Goal: Check status: Check status

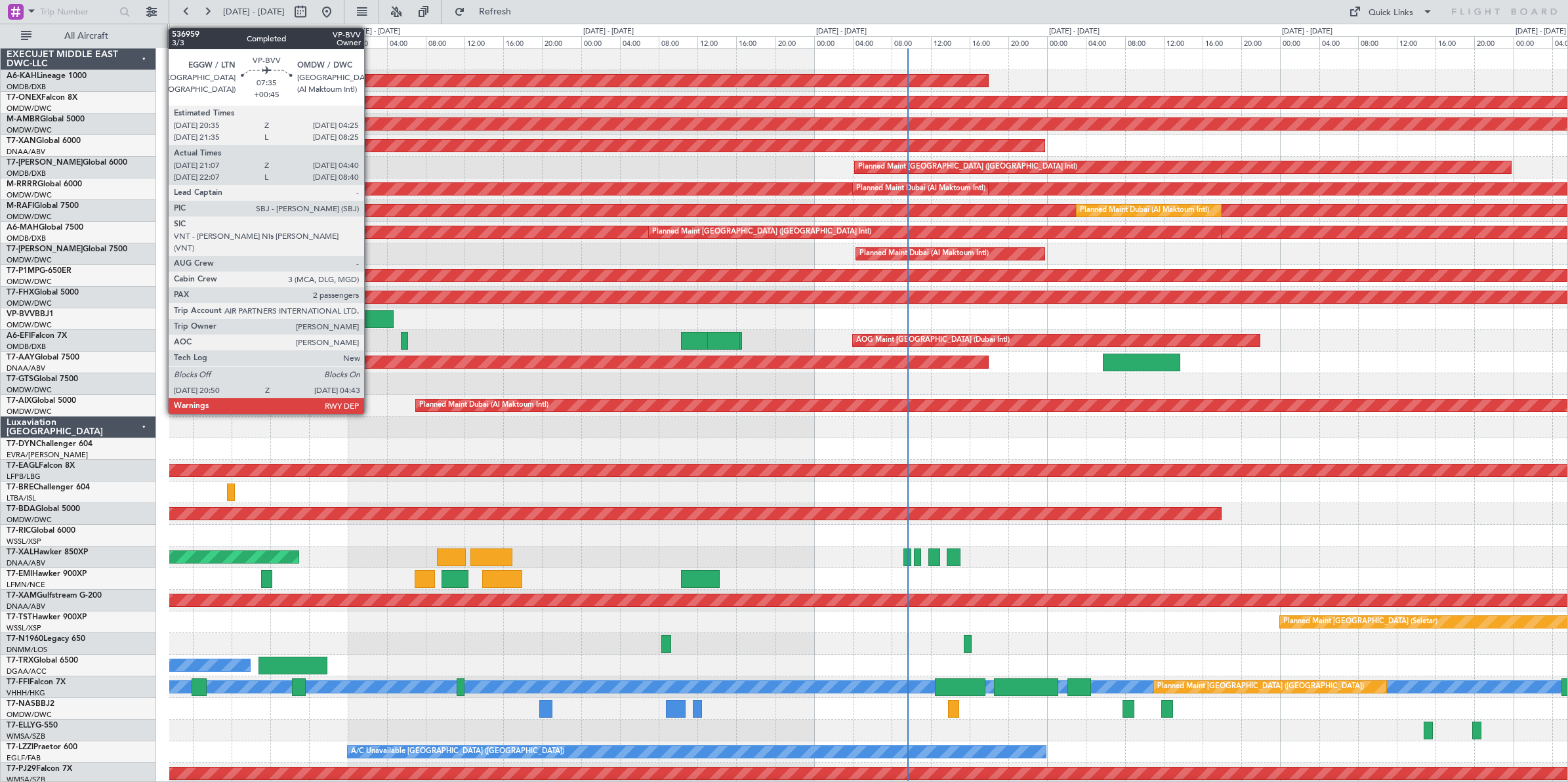
click at [287, 425] on div at bounding box center [868, 427] width 1398 height 21
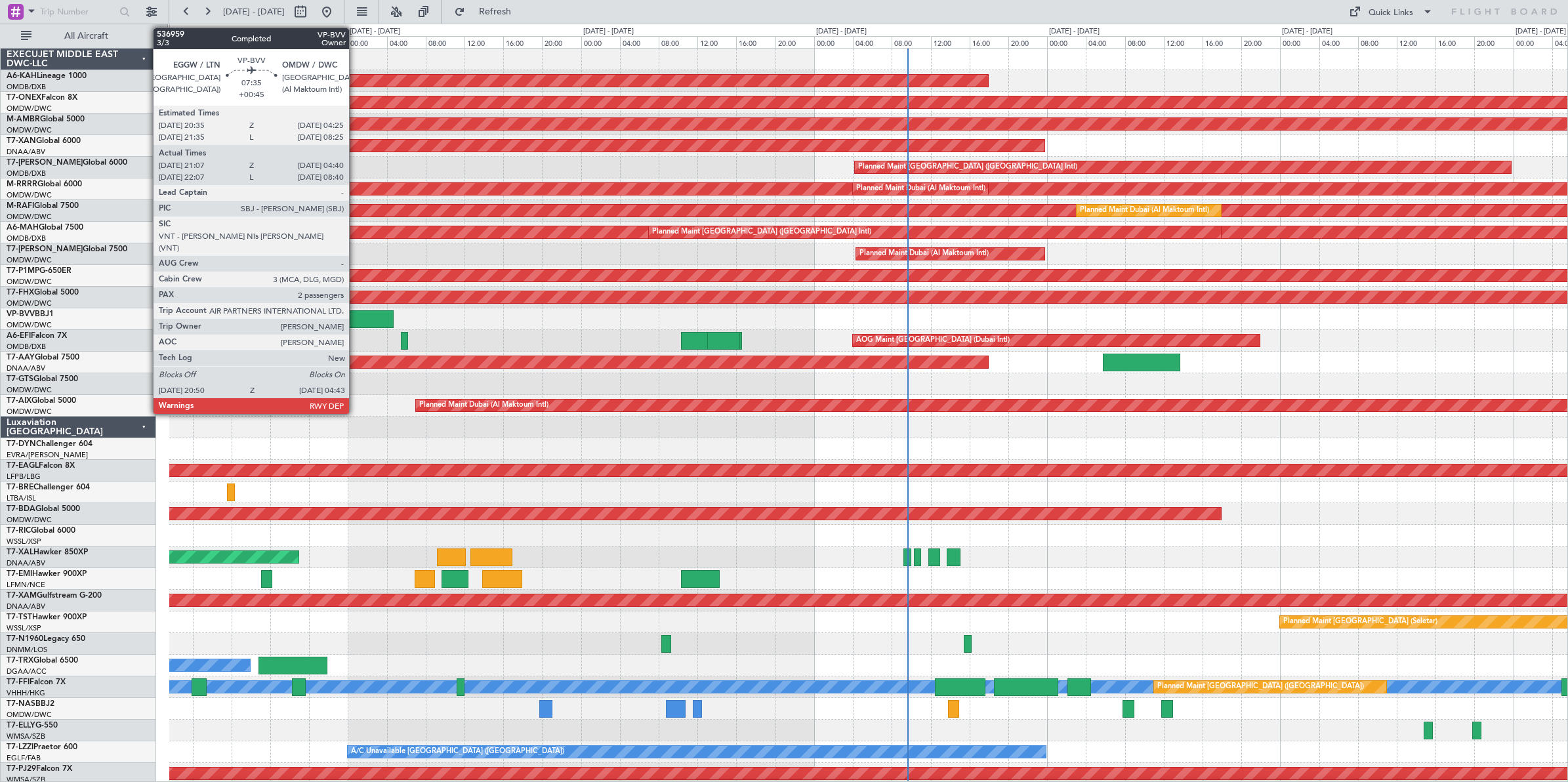
click at [356, 320] on div at bounding box center [355, 319] width 77 height 18
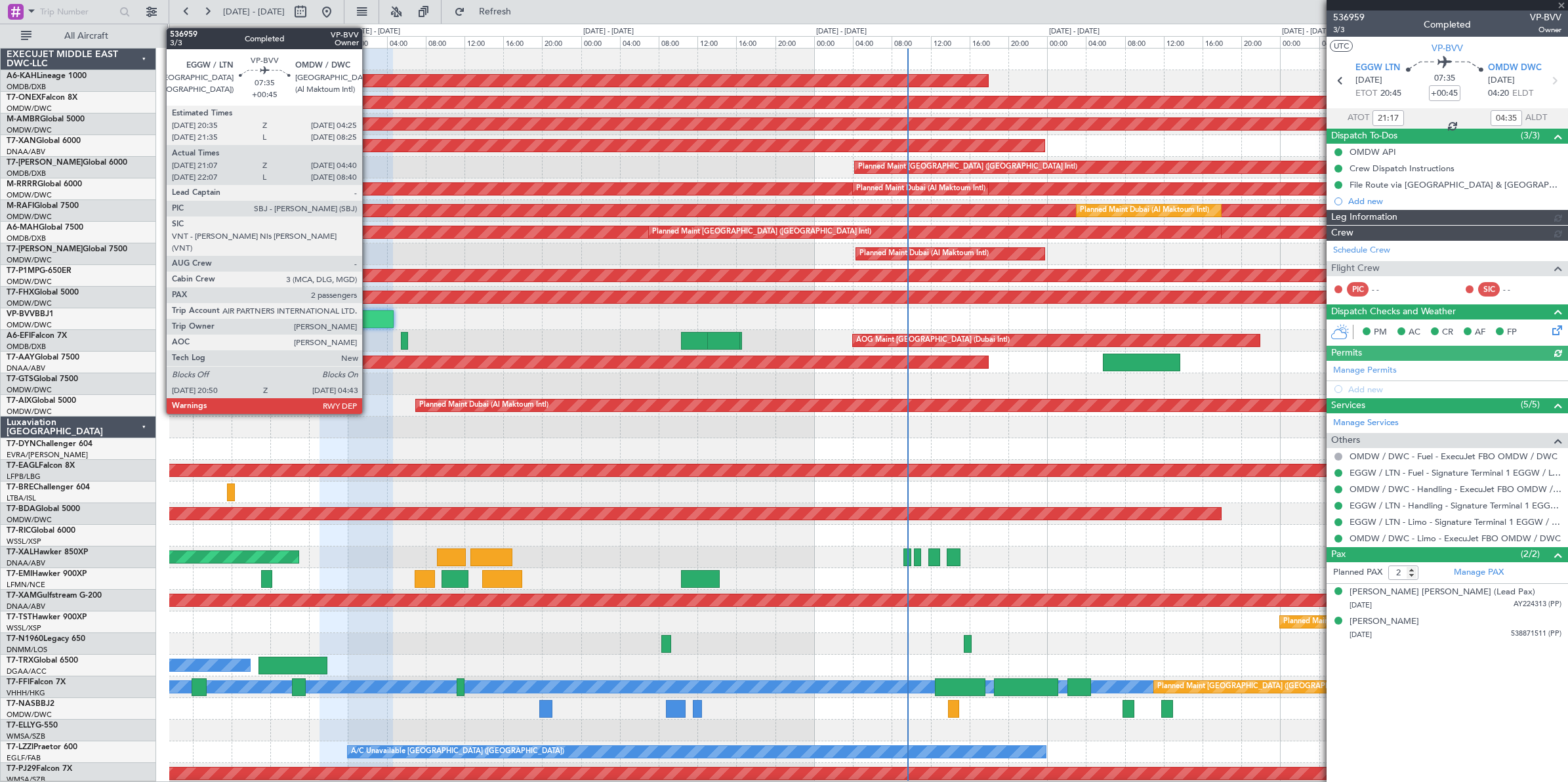
click at [368, 320] on div at bounding box center [355, 319] width 77 height 18
type input "[PERSON_NAME] ([PERSON_NAME])"
type input "7363"
click at [368, 320] on div at bounding box center [355, 319] width 77 height 18
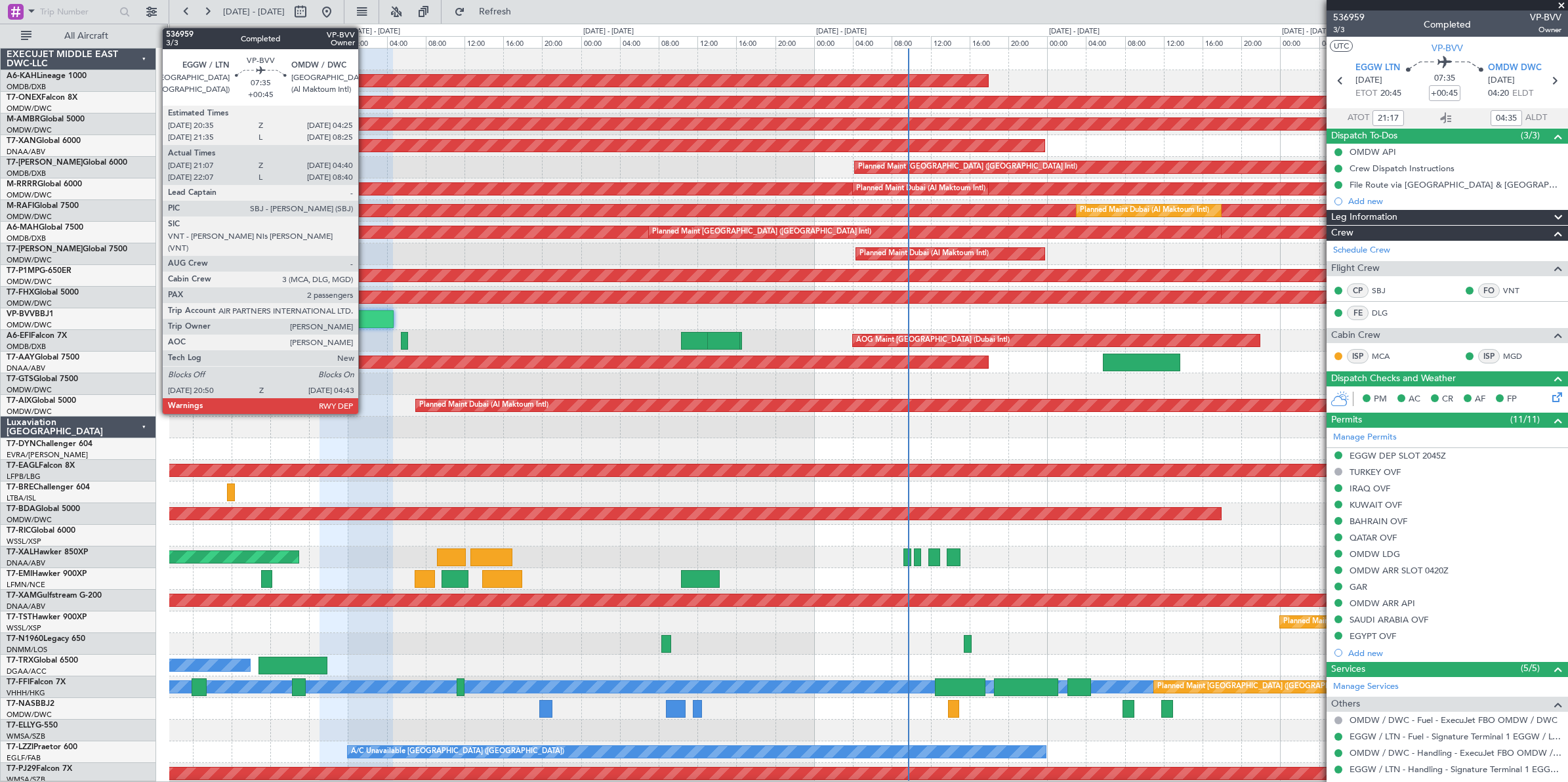
click at [365, 319] on div at bounding box center [355, 319] width 77 height 18
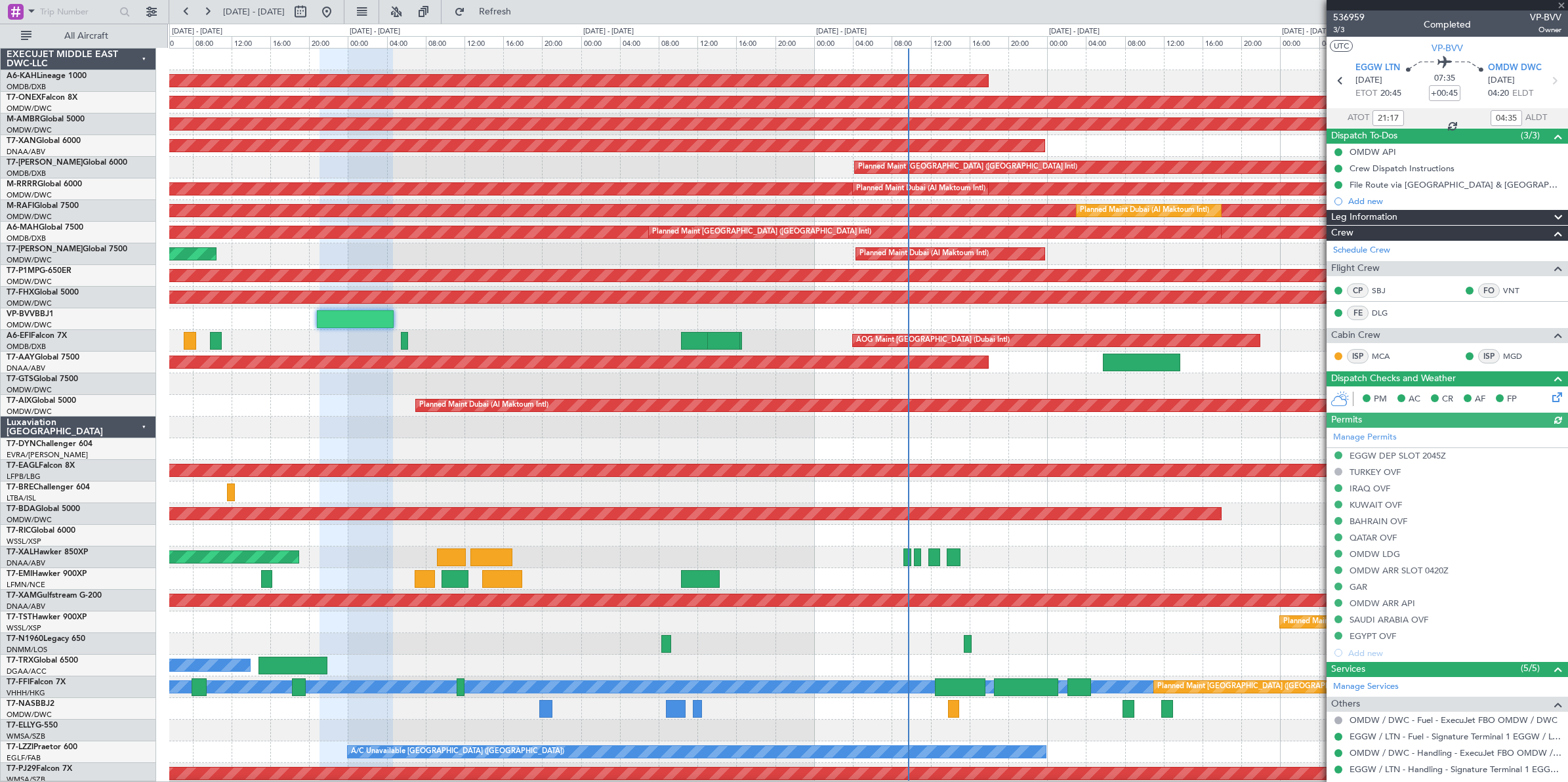
type input "[PERSON_NAME] ([PERSON_NAME])"
type input "7363"
type input "[PERSON_NAME] ([PERSON_NAME])"
type input "7363"
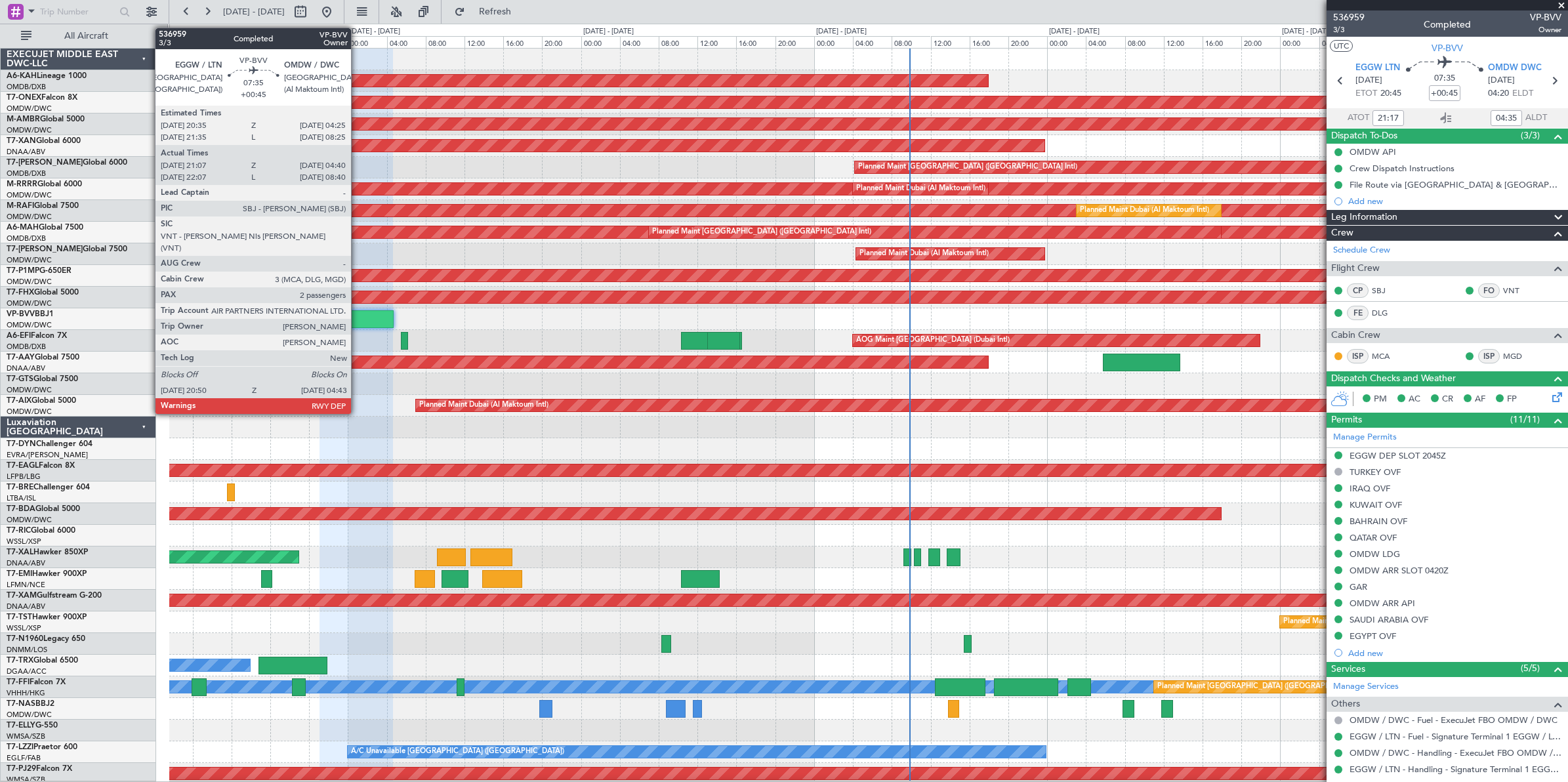
click at [357, 321] on div at bounding box center [355, 319] width 77 height 18
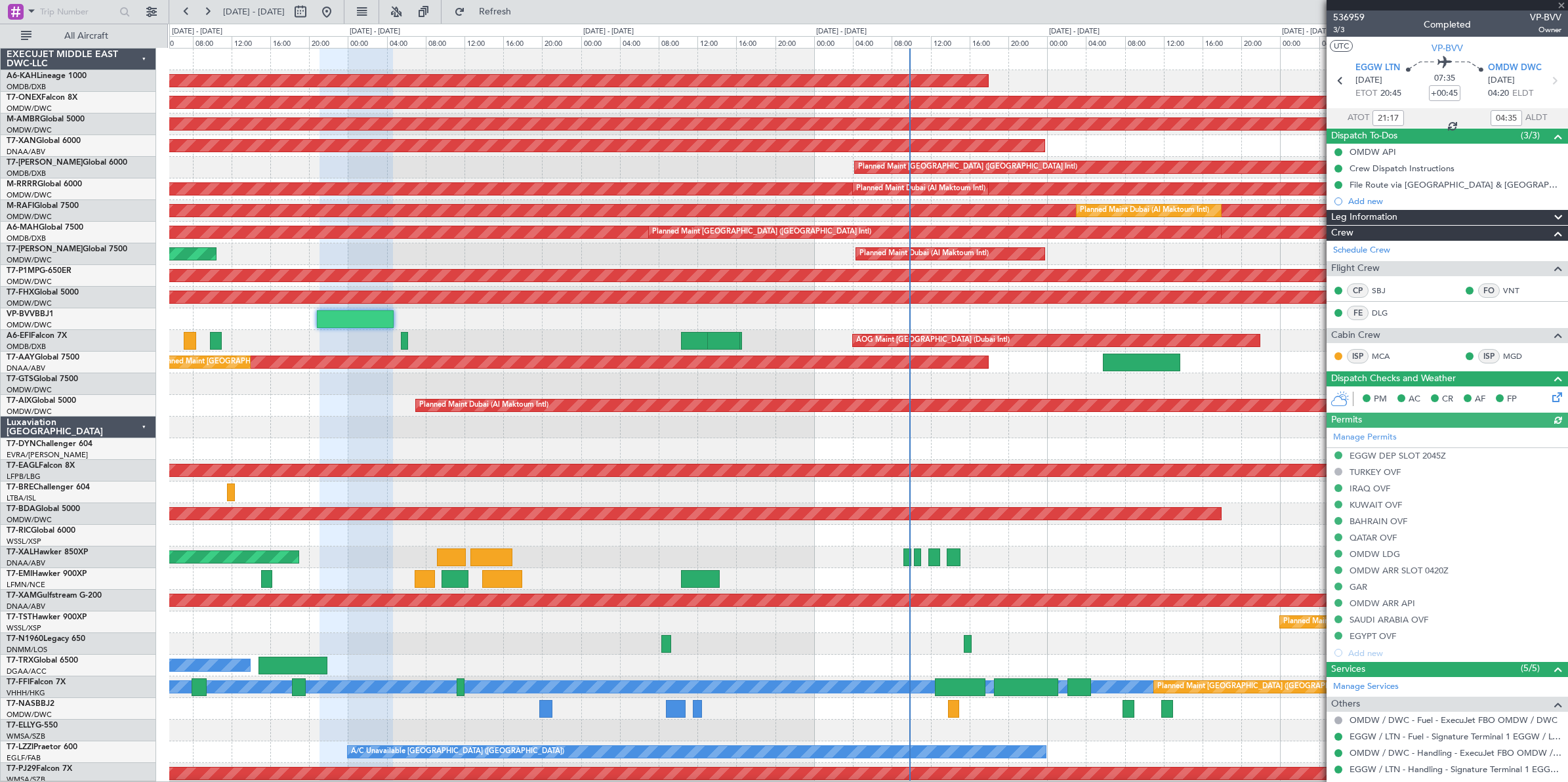
type input "[PERSON_NAME] ([PERSON_NAME])"
type input "7363"
type input "[PERSON_NAME] ([PERSON_NAME])"
type input "7363"
type input "[PERSON_NAME] ([PERSON_NAME])"
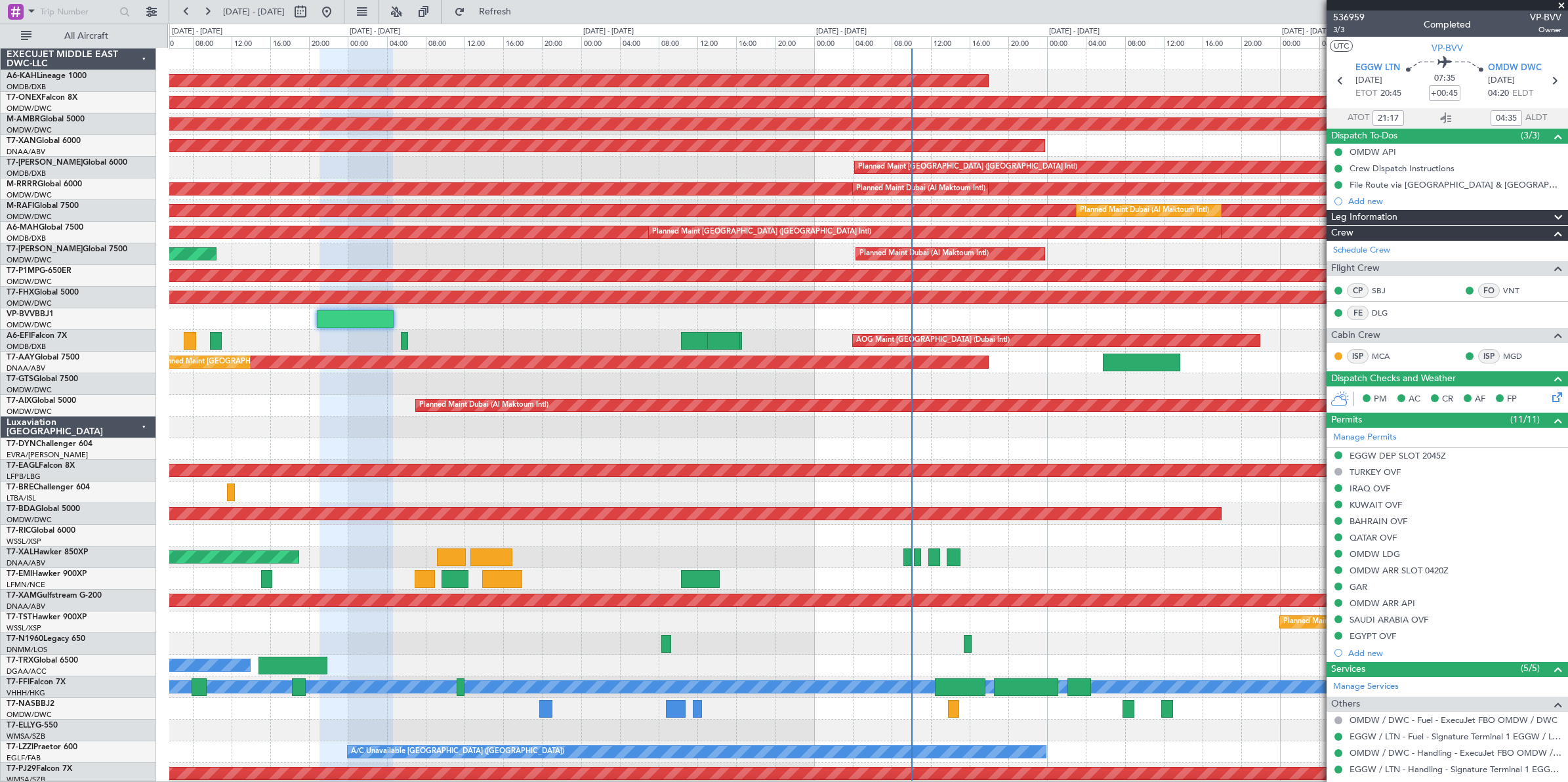
type input "7363"
type input "[PERSON_NAME] ([PERSON_NAME])"
type input "7363"
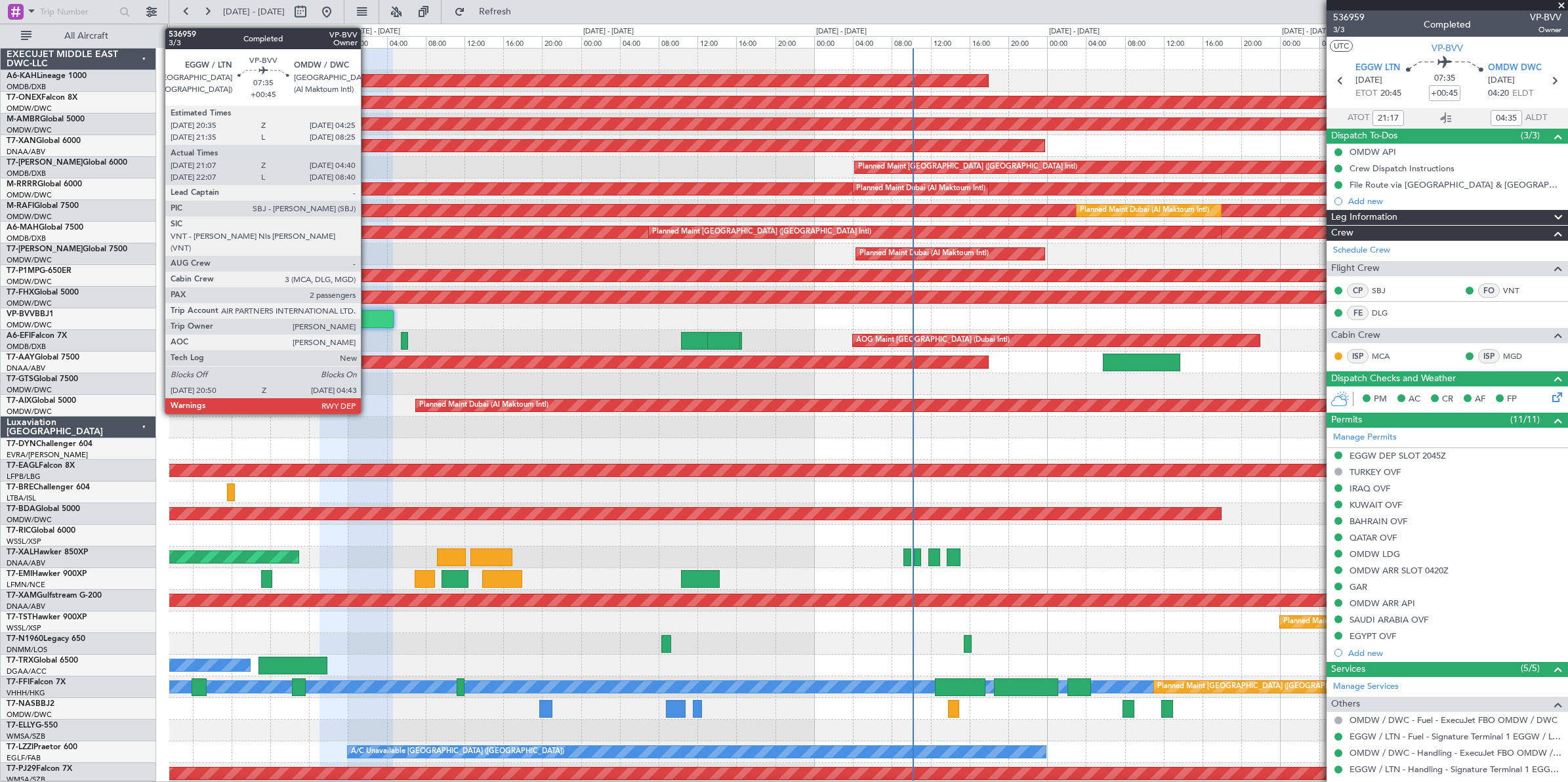
click at [368, 318] on div at bounding box center [355, 319] width 77 height 18
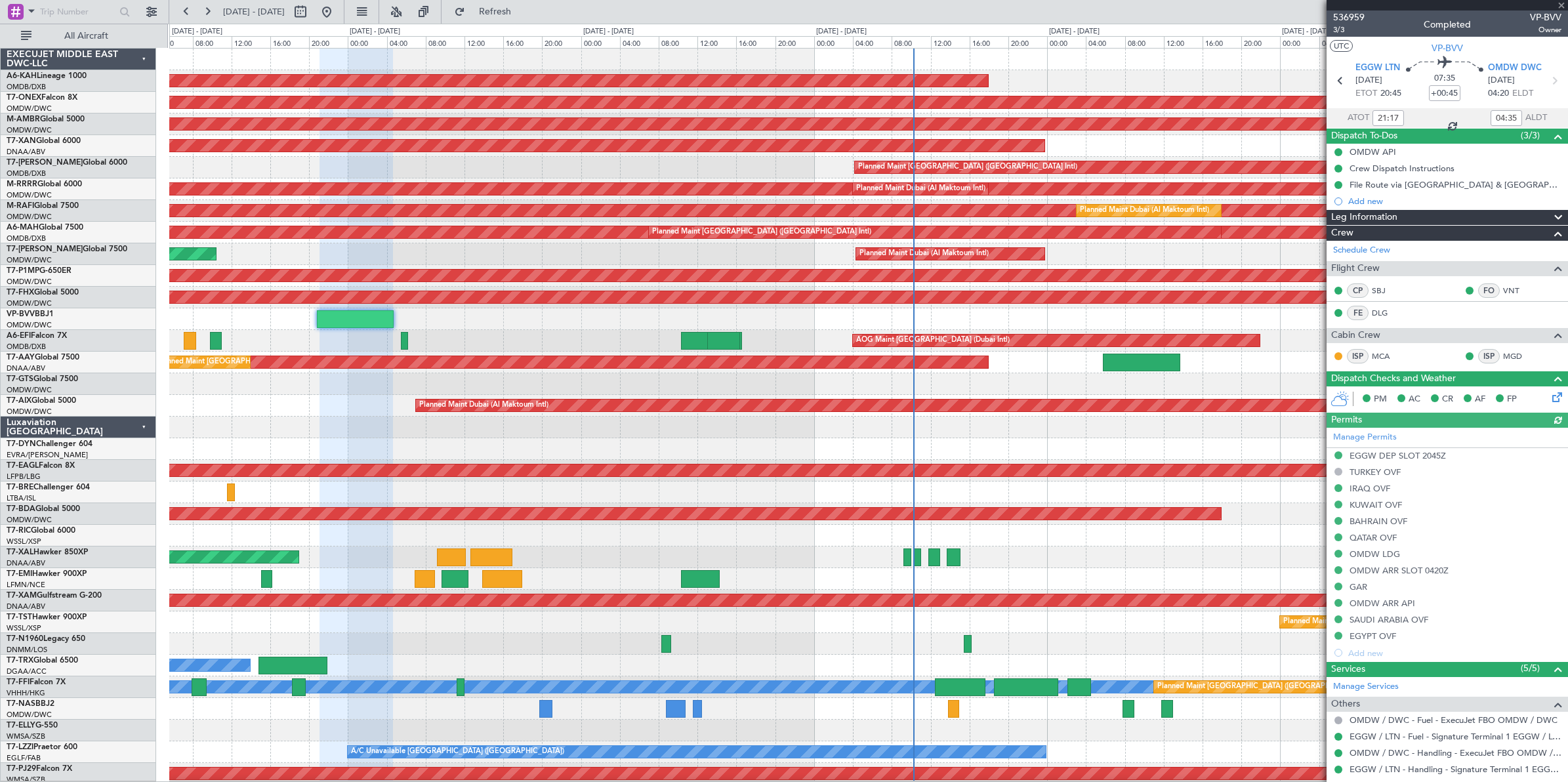
type input "[PERSON_NAME] ([PERSON_NAME])"
type input "7363"
type input "[PERSON_NAME] ([PERSON_NAME])"
type input "7363"
type input "[PERSON_NAME] ([PERSON_NAME])"
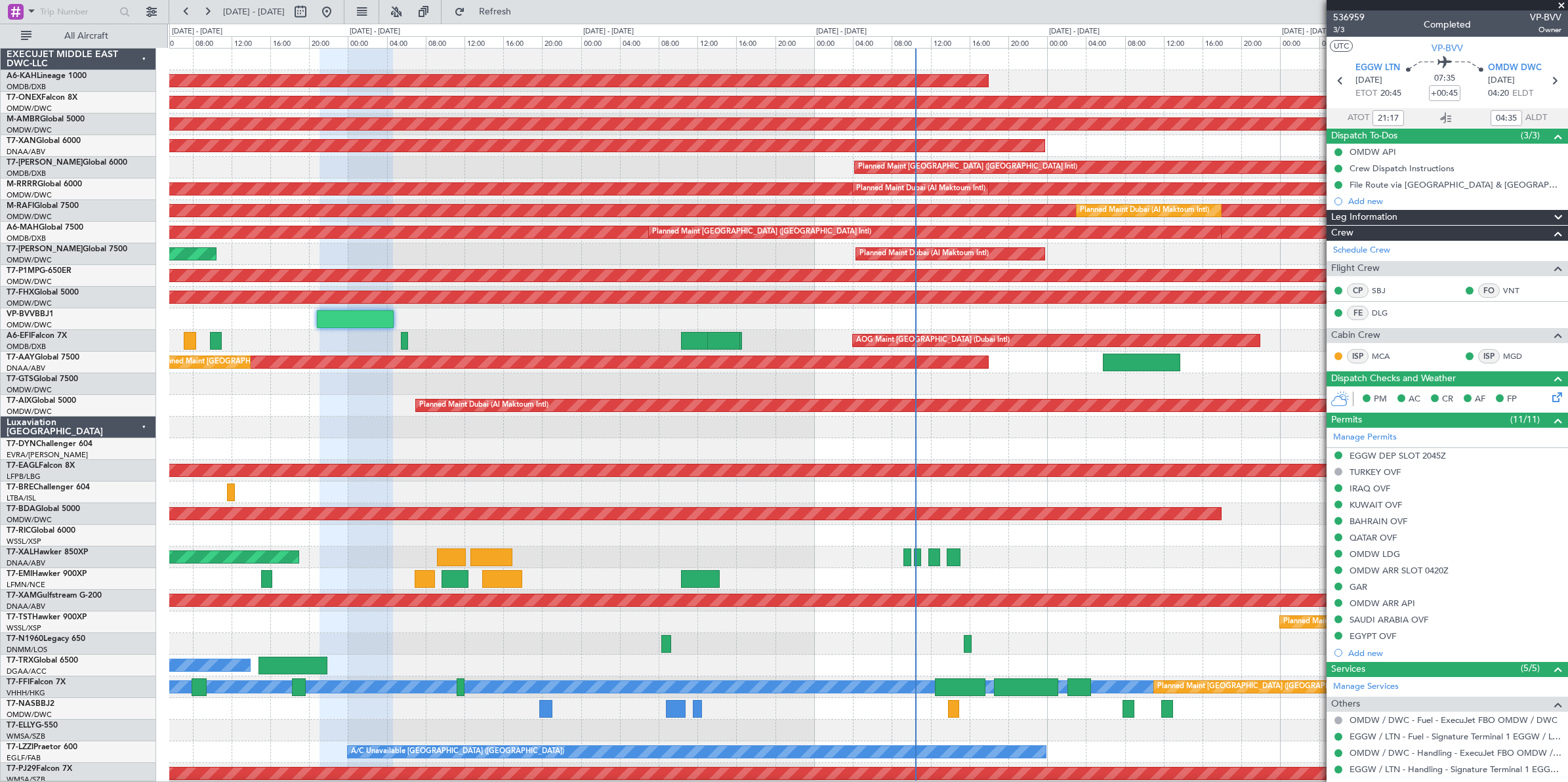
type input "7363"
type input "[PERSON_NAME] ([PERSON_NAME])"
type input "7363"
type input "[PERSON_NAME] ([PERSON_NAME])"
type input "7363"
